Goal: Task Accomplishment & Management: Use online tool/utility

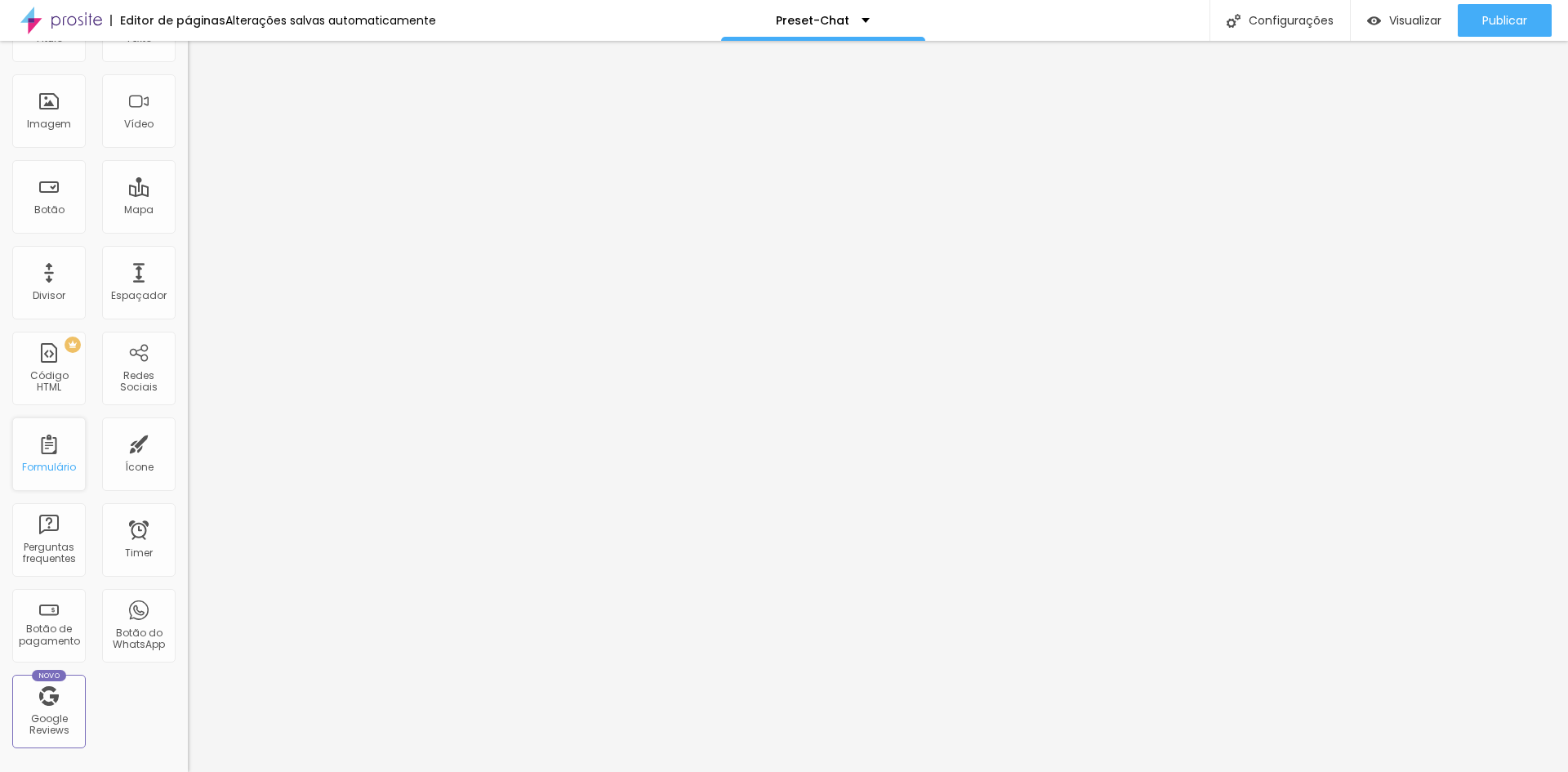
scroll to position [163, 0]
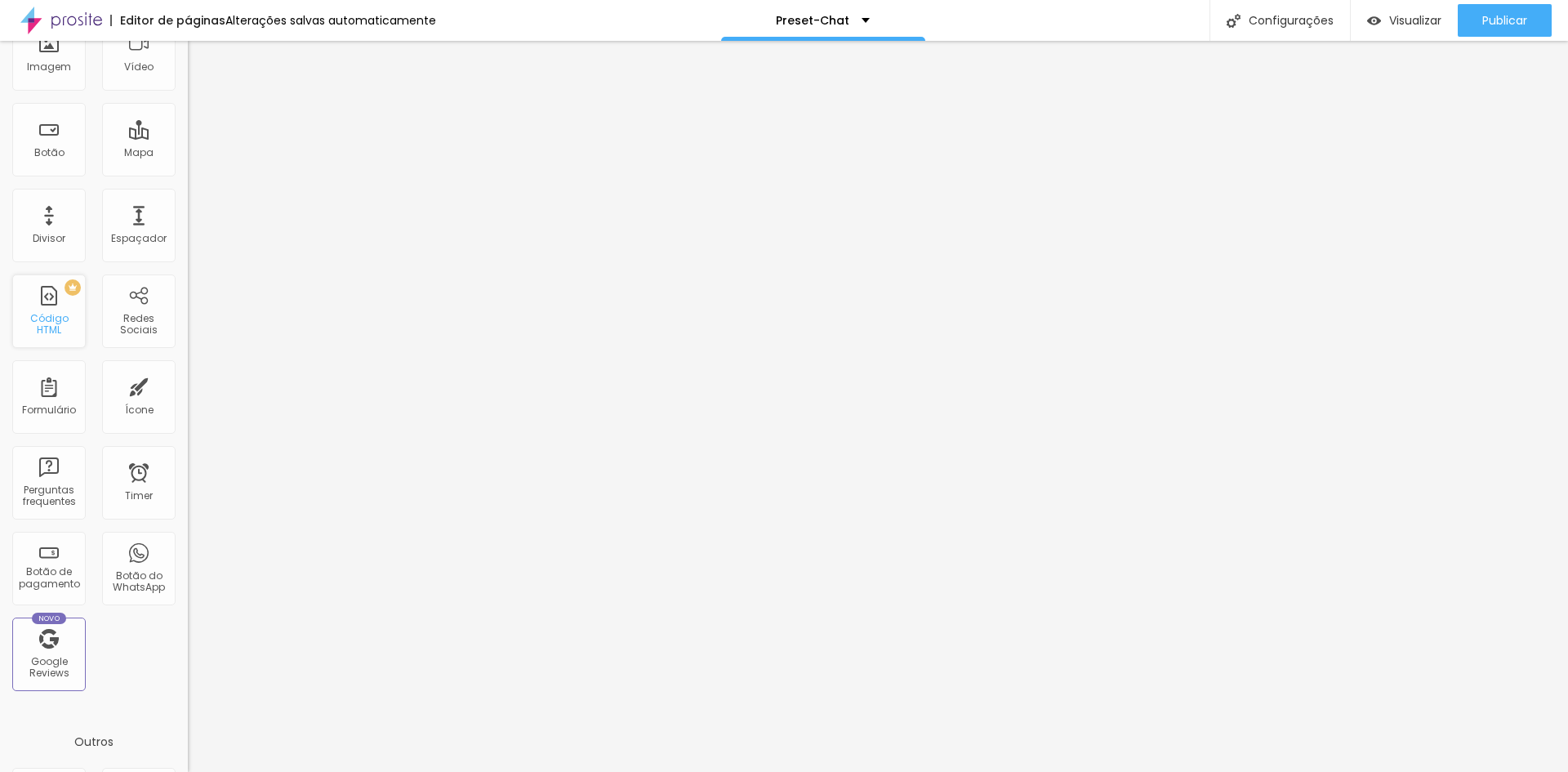
click at [51, 292] on div "PREMIUM Código HTML" at bounding box center [48, 311] width 74 height 74
click at [51, 321] on div "Código HTML" at bounding box center [48, 325] width 65 height 24
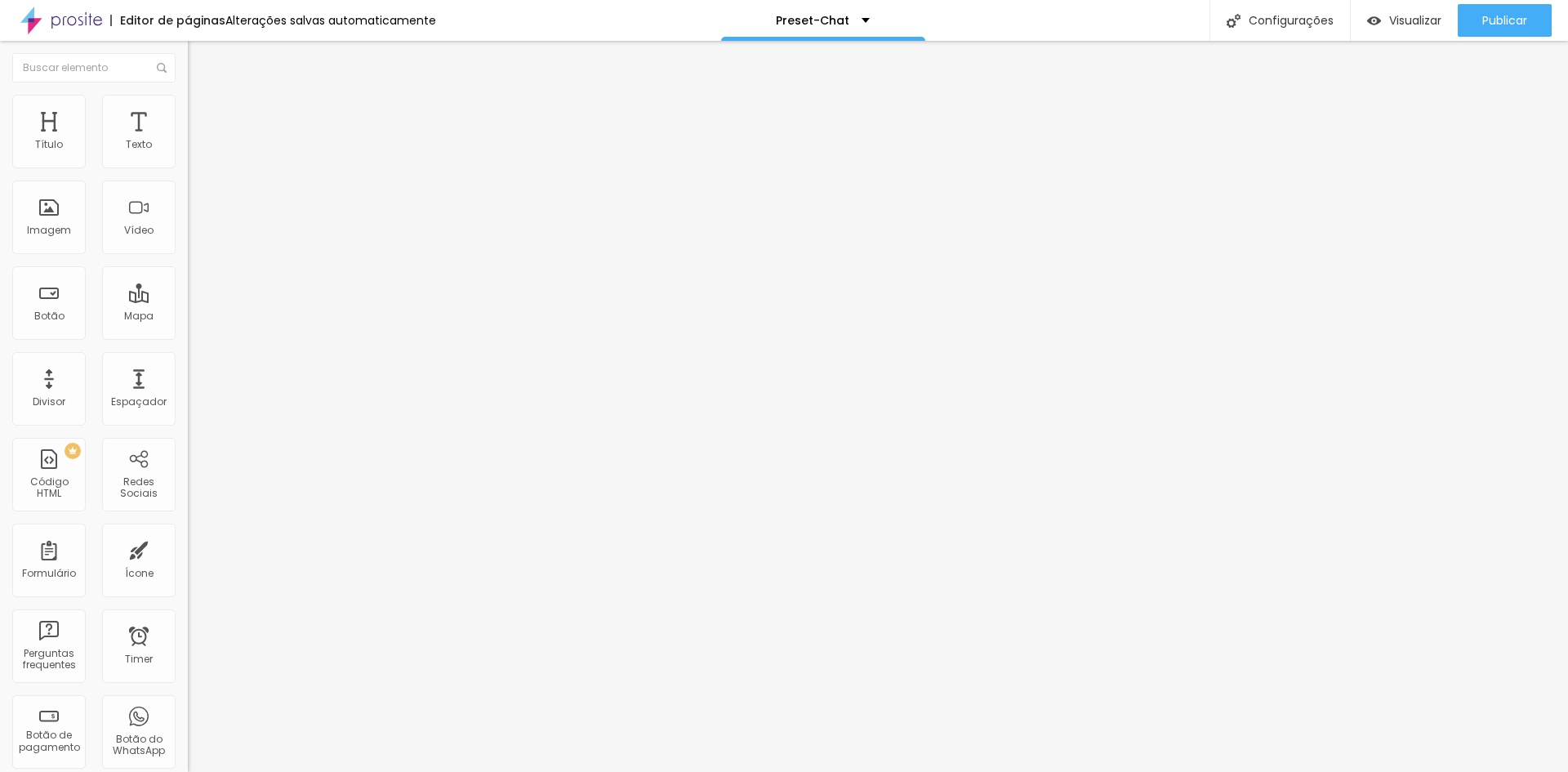
click at [188, 213] on div at bounding box center [282, 205] width 188 height 126
click at [1389, 26] on span "Visualizar" at bounding box center [1415, 20] width 52 height 13
click at [202, 113] on span "Avançado" at bounding box center [229, 105] width 54 height 14
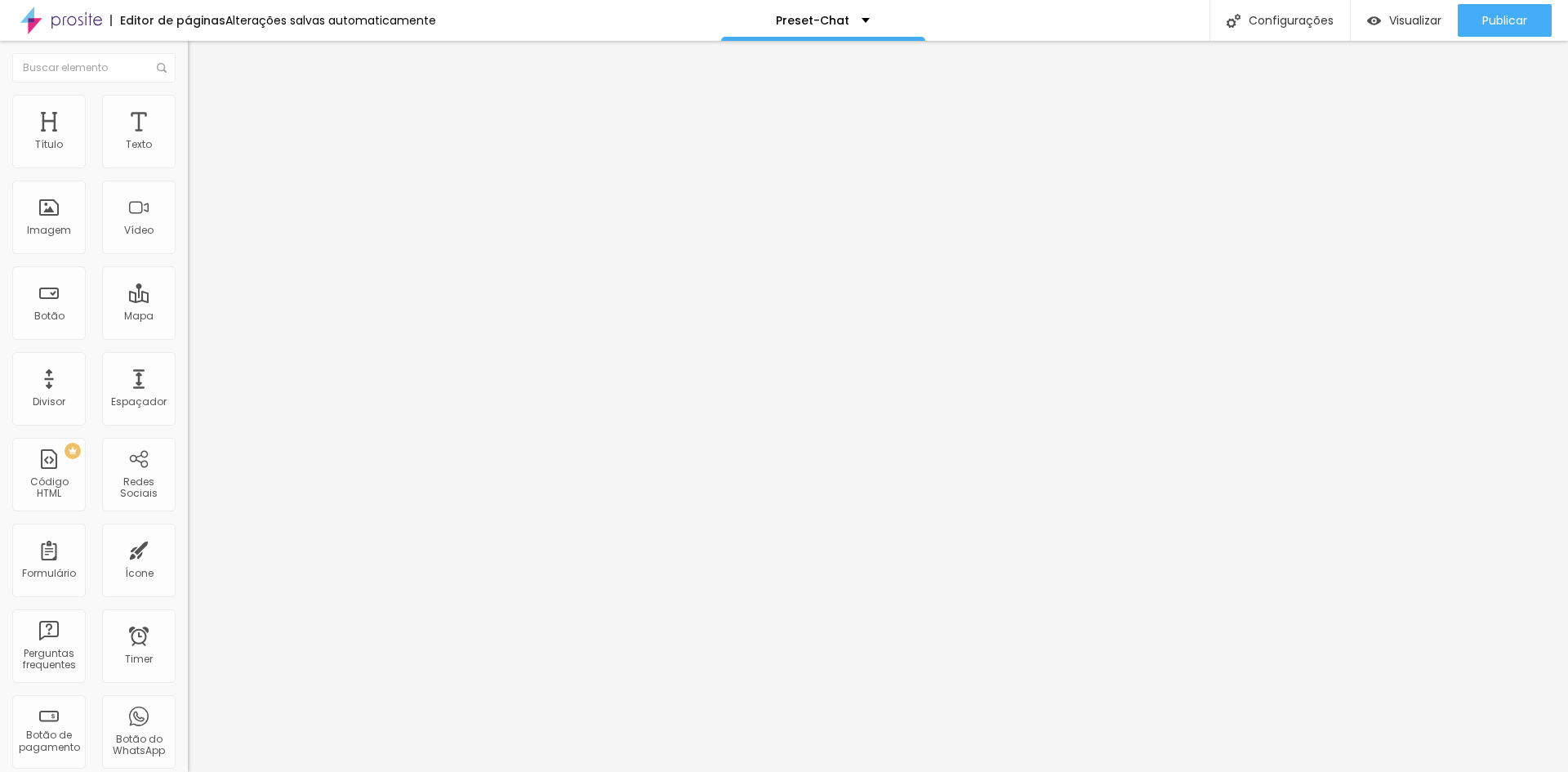
click at [202, 97] on span "Conteúdo" at bounding box center [228, 89] width 51 height 14
click at [848, 26] on div "Preset-Chat" at bounding box center [823, 20] width 204 height 41
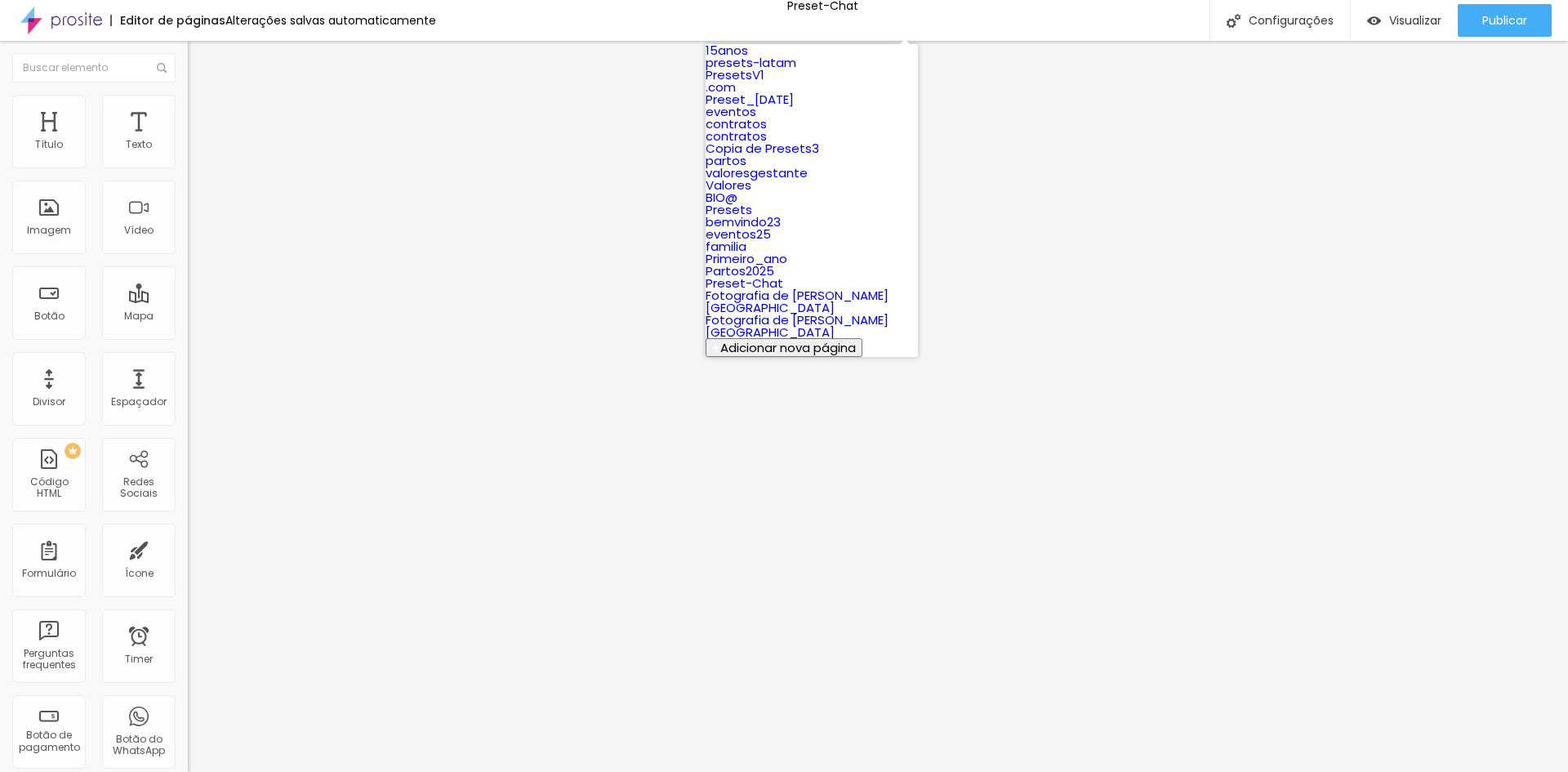
click at [188, 142] on div "33391 caracteres import React, { useState } from "react"; import { motion } fro…" at bounding box center [282, 130] width 188 height 21
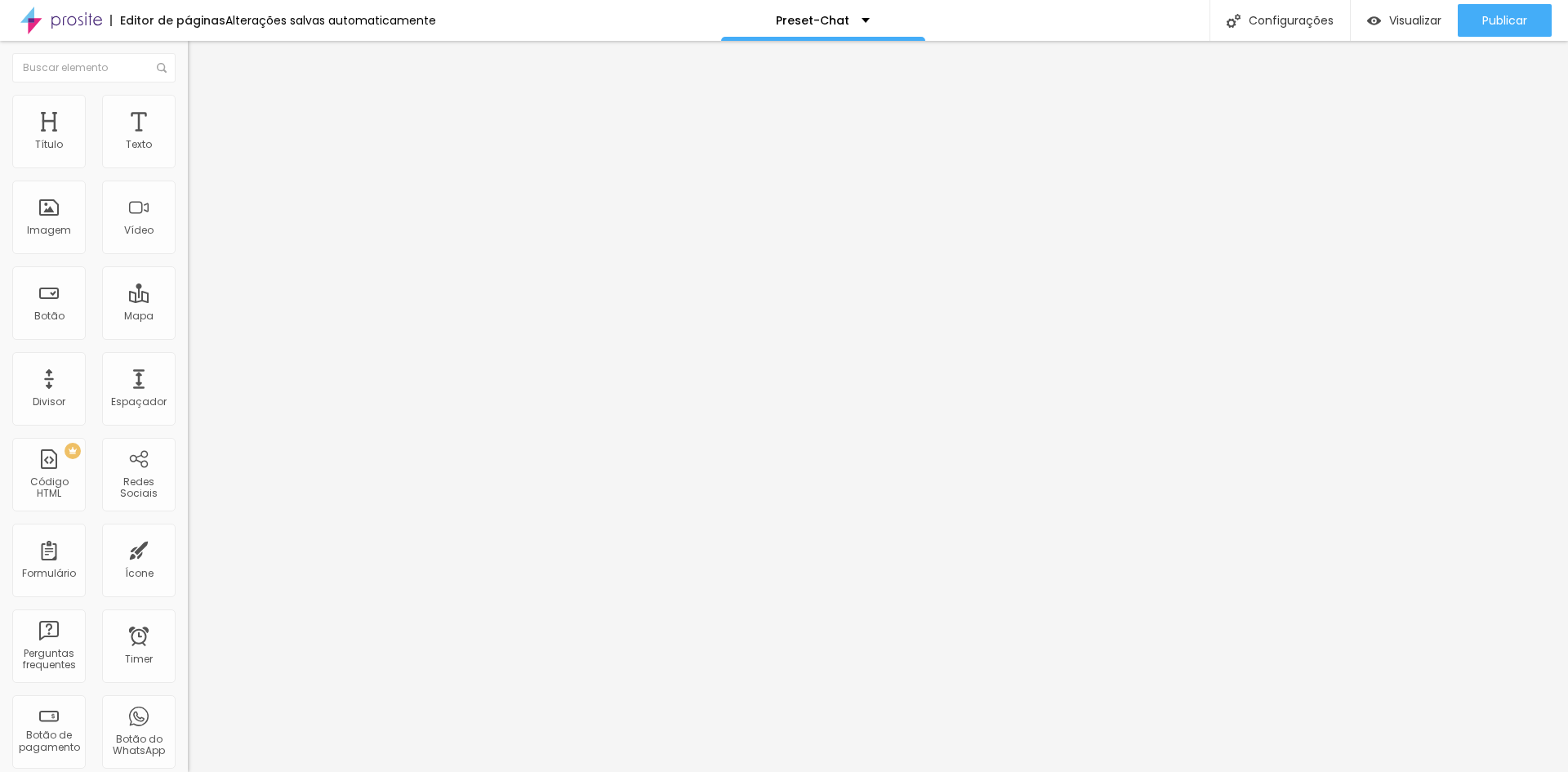
click at [200, 58] on img "button" at bounding box center [206, 59] width 13 height 13
